Goal: Transaction & Acquisition: Purchase product/service

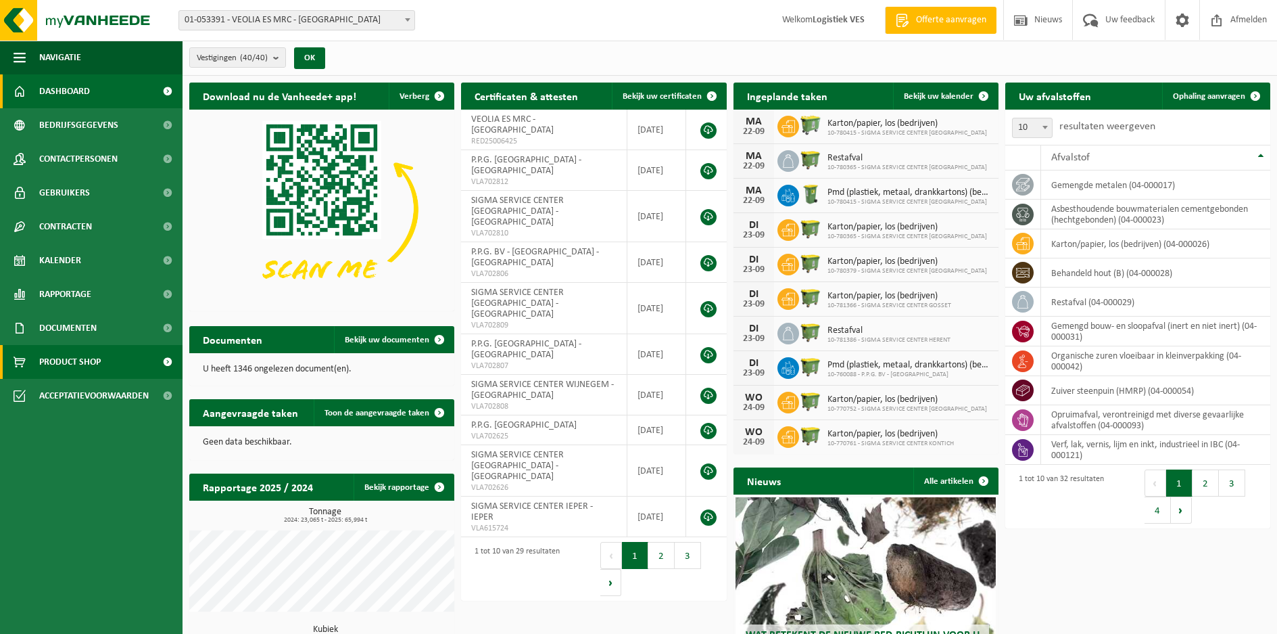
click at [77, 365] on span "Product Shop" at bounding box center [70, 362] width 62 height 34
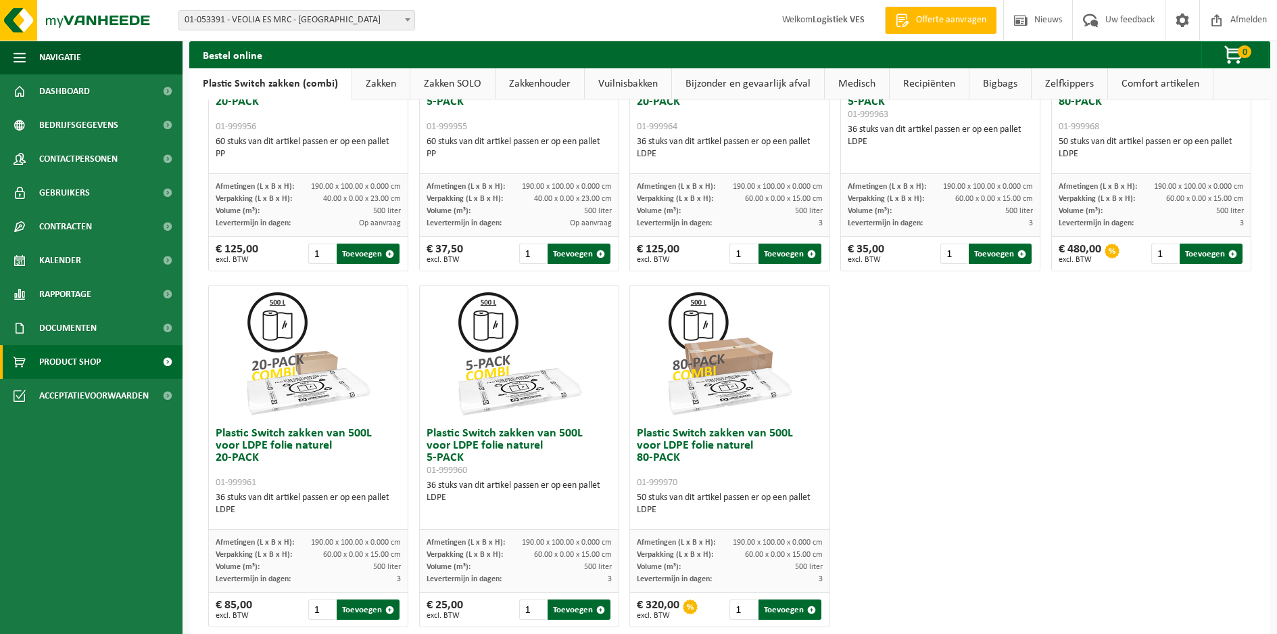
scroll to position [636, 0]
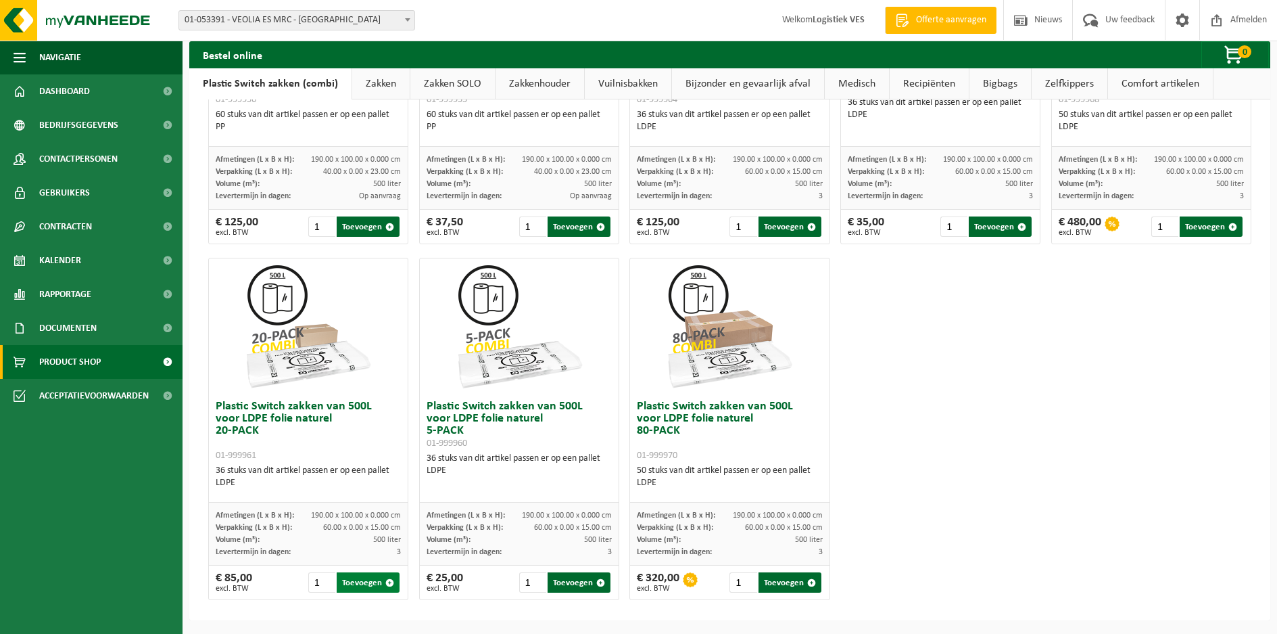
click at [365, 587] on button "Toevoegen" at bounding box center [368, 582] width 63 height 20
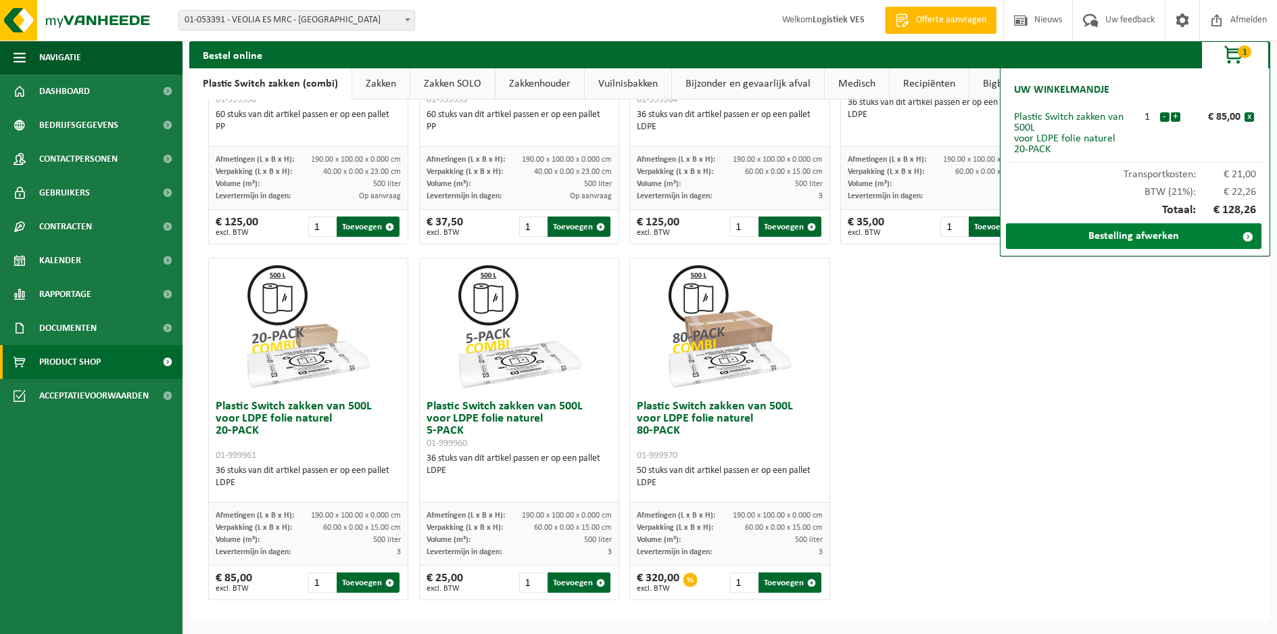
click at [1079, 243] on link "Bestelling afwerken" at bounding box center [1134, 236] width 256 height 26
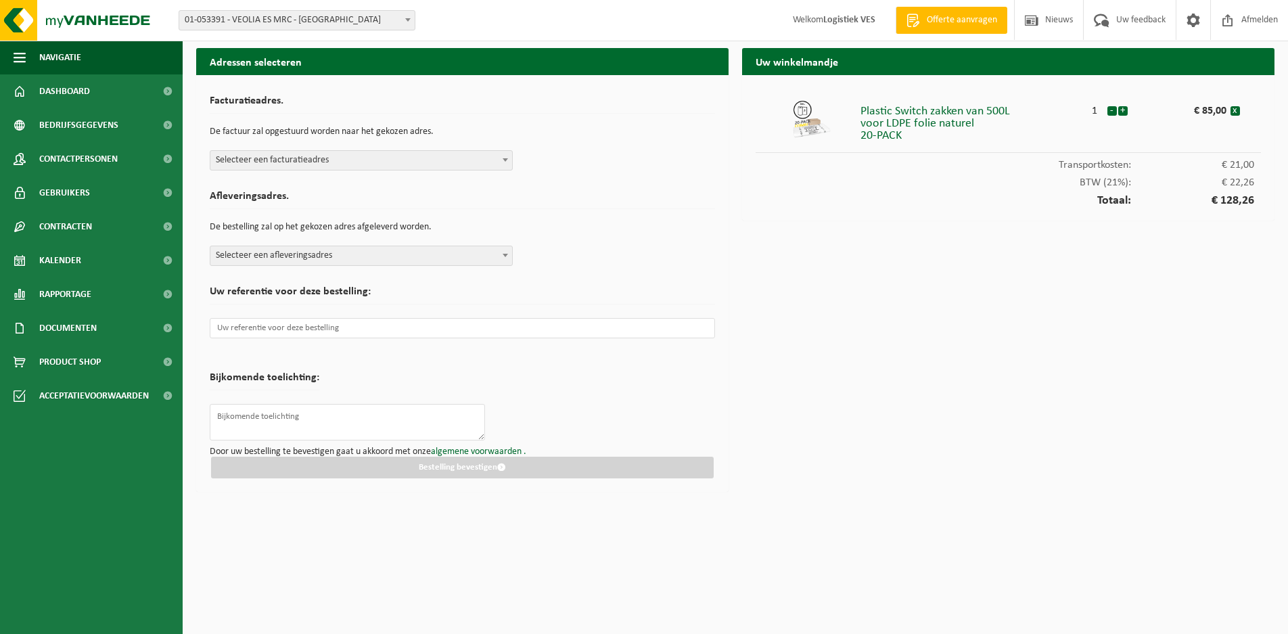
click at [498, 158] on span at bounding box center [505, 160] width 14 height 18
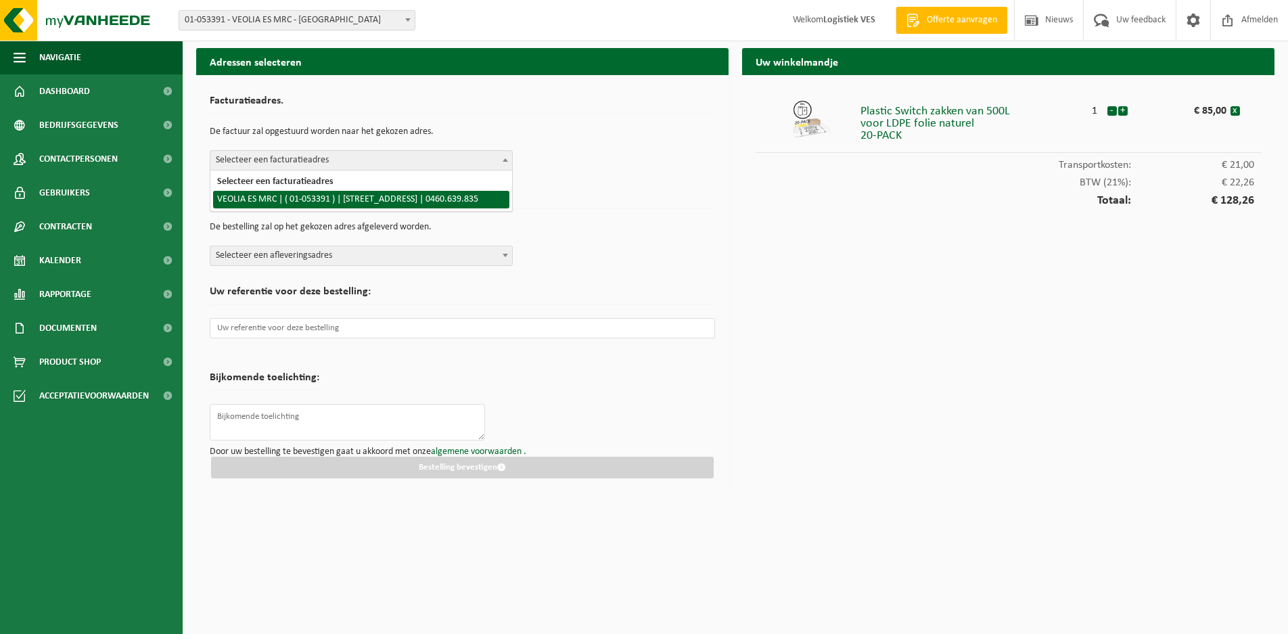
select select "277"
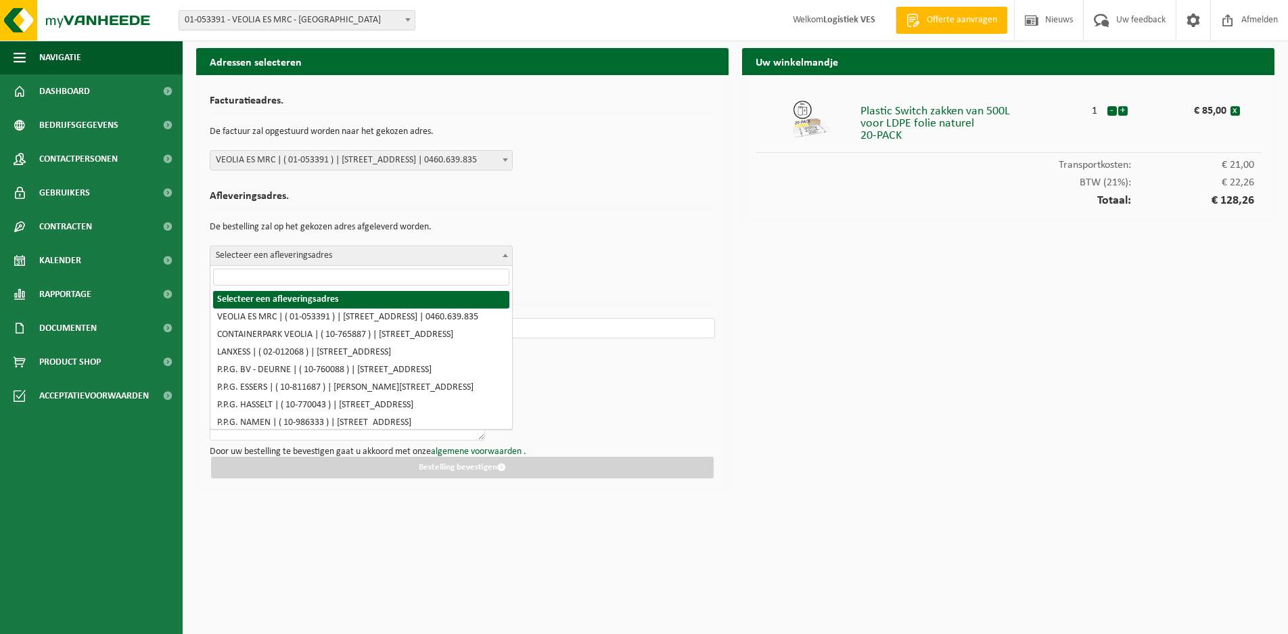
click at [505, 256] on b at bounding box center [504, 255] width 5 height 3
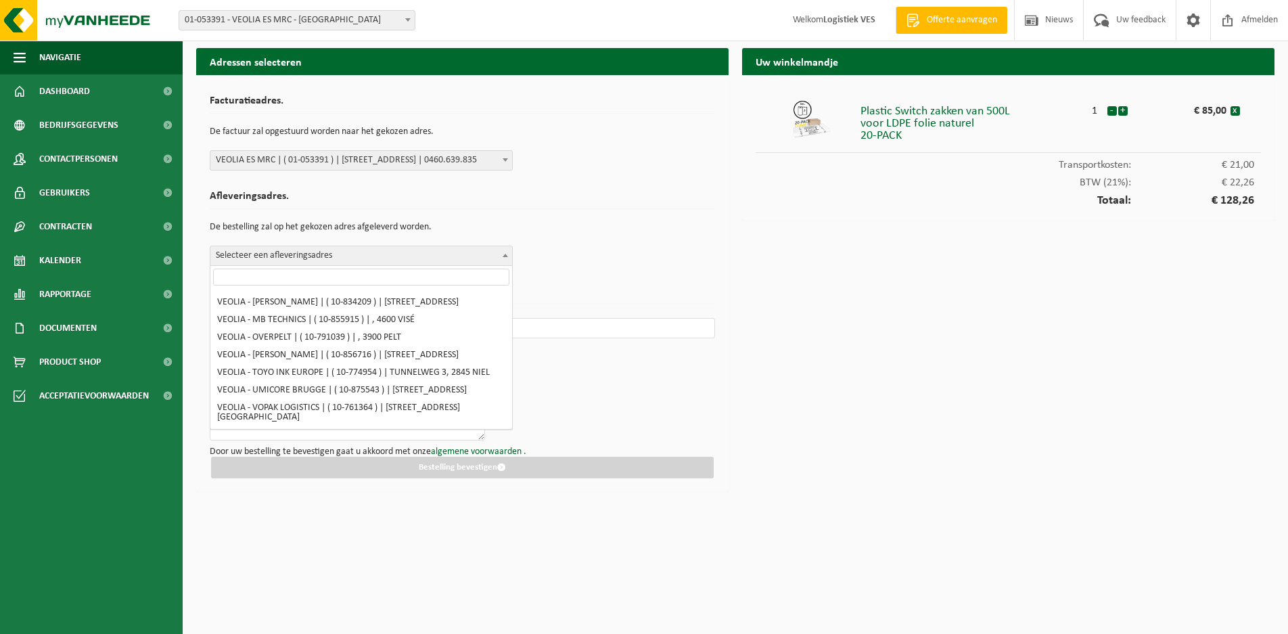
scroll to position [812, 0]
click at [250, 276] on input "search" at bounding box center [361, 276] width 296 height 17
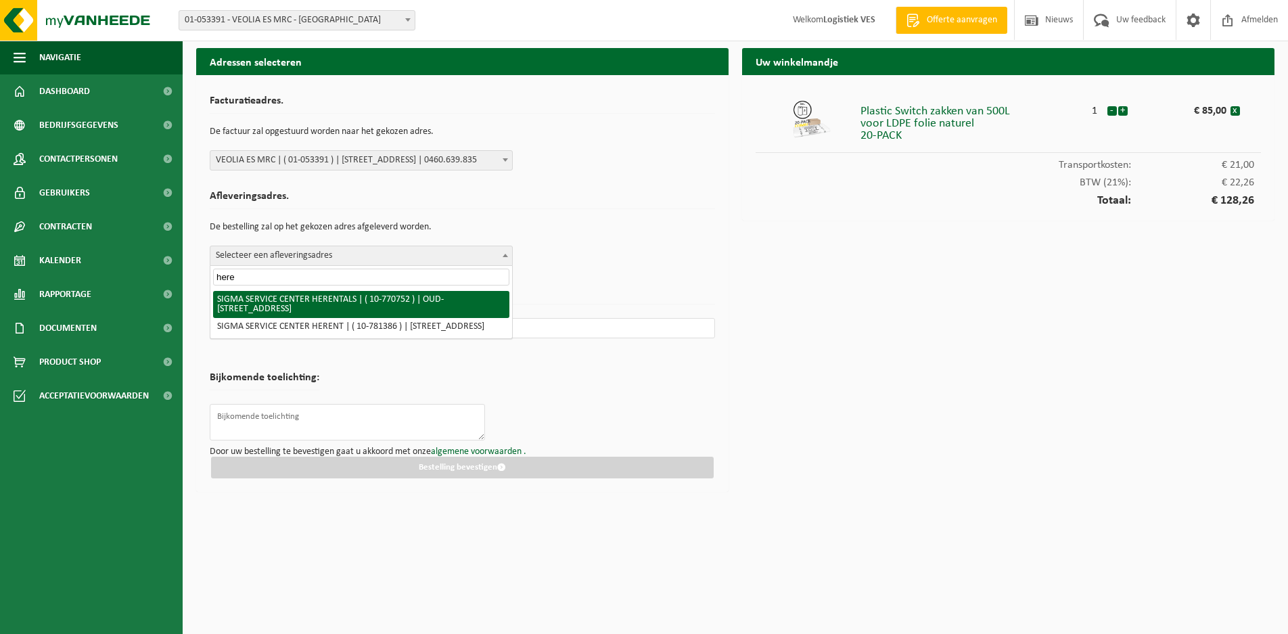
type input "here"
select select "16239"
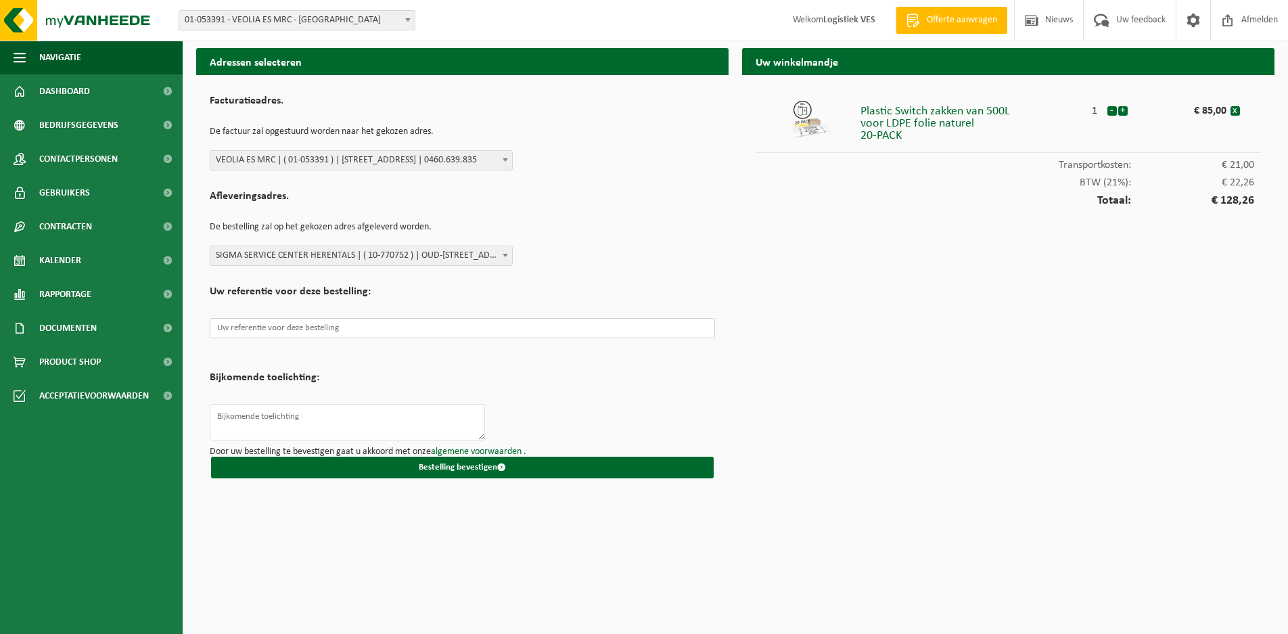
click at [331, 329] on input "text" at bounding box center [462, 328] width 505 height 20
click at [231, 323] on input "text" at bounding box center [462, 328] width 505 height 20
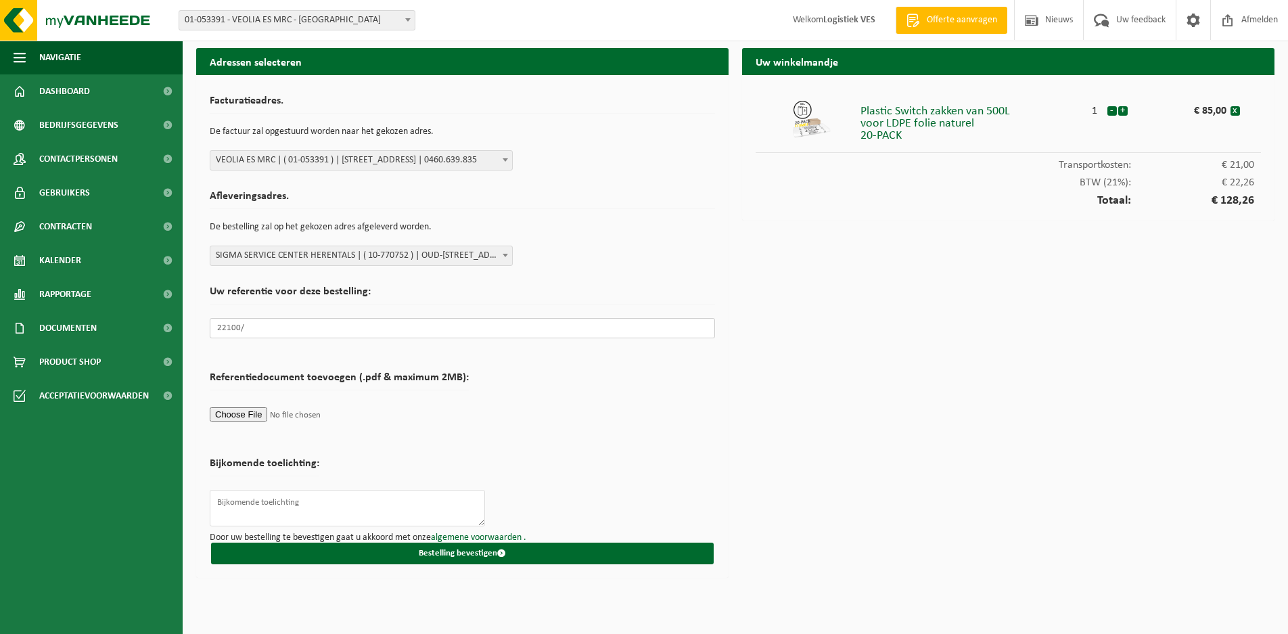
paste input "9949853"
type input "22100/9949853"
click at [292, 494] on textarea at bounding box center [347, 508] width 275 height 37
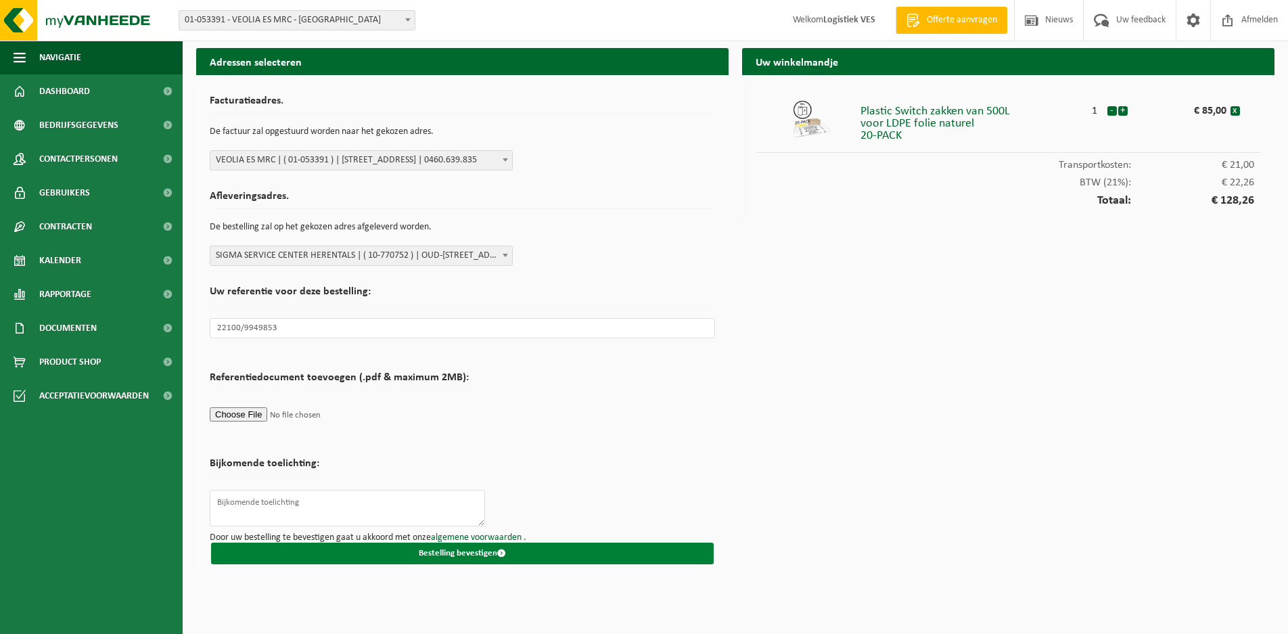
click at [469, 557] on button "Bestelling bevestigen" at bounding box center [462, 553] width 502 height 22
